Goal: Check status: Check status

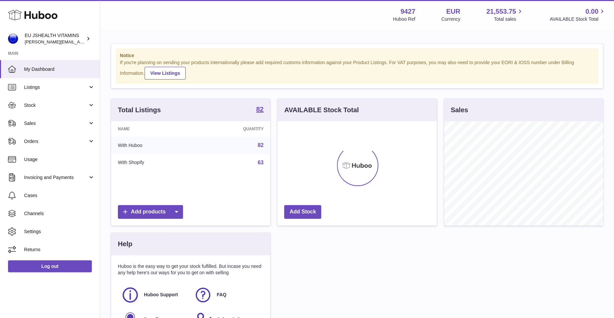
scroll to position [104, 159]
click at [55, 111] on link "Stock" at bounding box center [50, 105] width 100 height 18
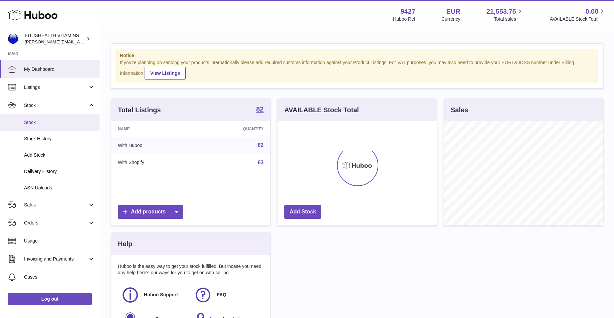
click at [51, 127] on link "Stock" at bounding box center [50, 122] width 100 height 16
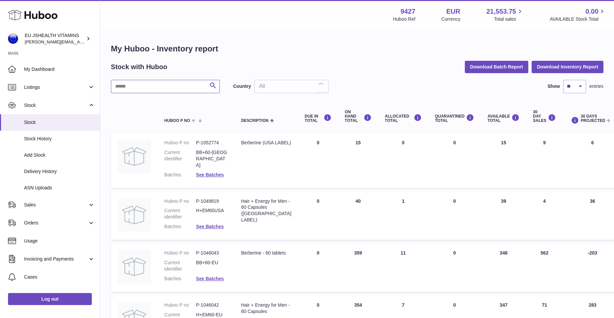
click at [143, 89] on input "text" at bounding box center [165, 86] width 109 height 13
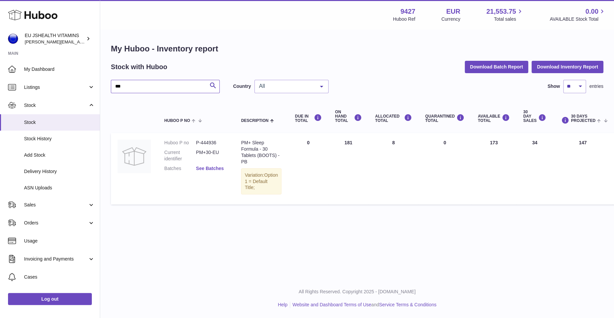
type input "***"
click at [219, 169] on link "See Batches" at bounding box center [210, 168] width 28 height 5
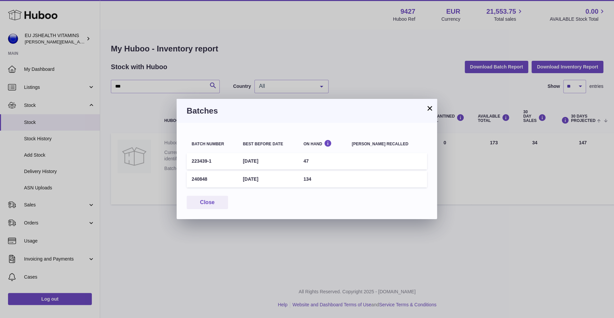
click at [262, 158] on td "31st Oct 2025" at bounding box center [268, 161] width 60 height 16
click at [271, 241] on div "× Batches Batch number Best before date On Hand Batch recalled 223439-1 31st Oc…" at bounding box center [307, 159] width 614 height 318
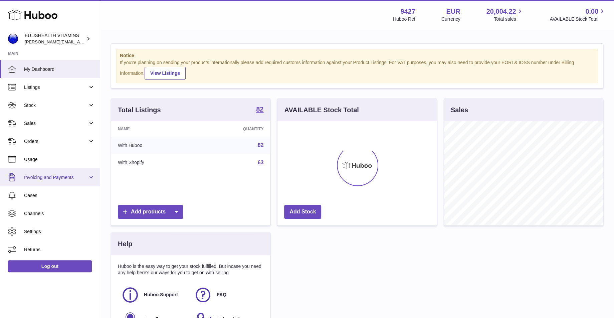
scroll to position [104, 159]
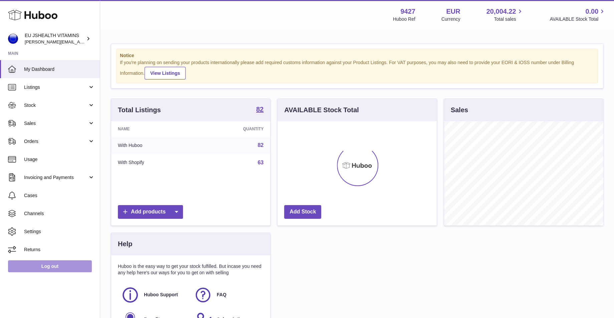
click at [65, 266] on link "Log out" at bounding box center [50, 266] width 84 height 12
